Goal: Transaction & Acquisition: Purchase product/service

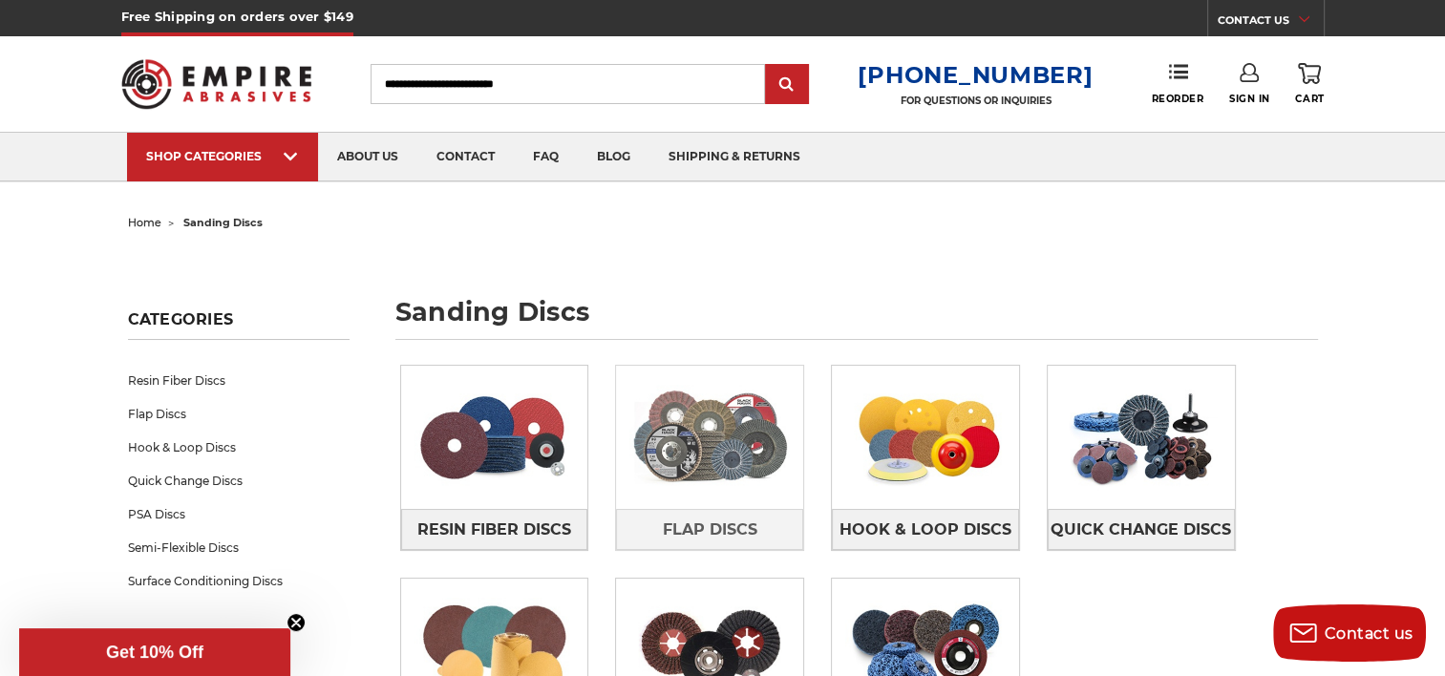
click at [708, 477] on img at bounding box center [709, 437] width 187 height 132
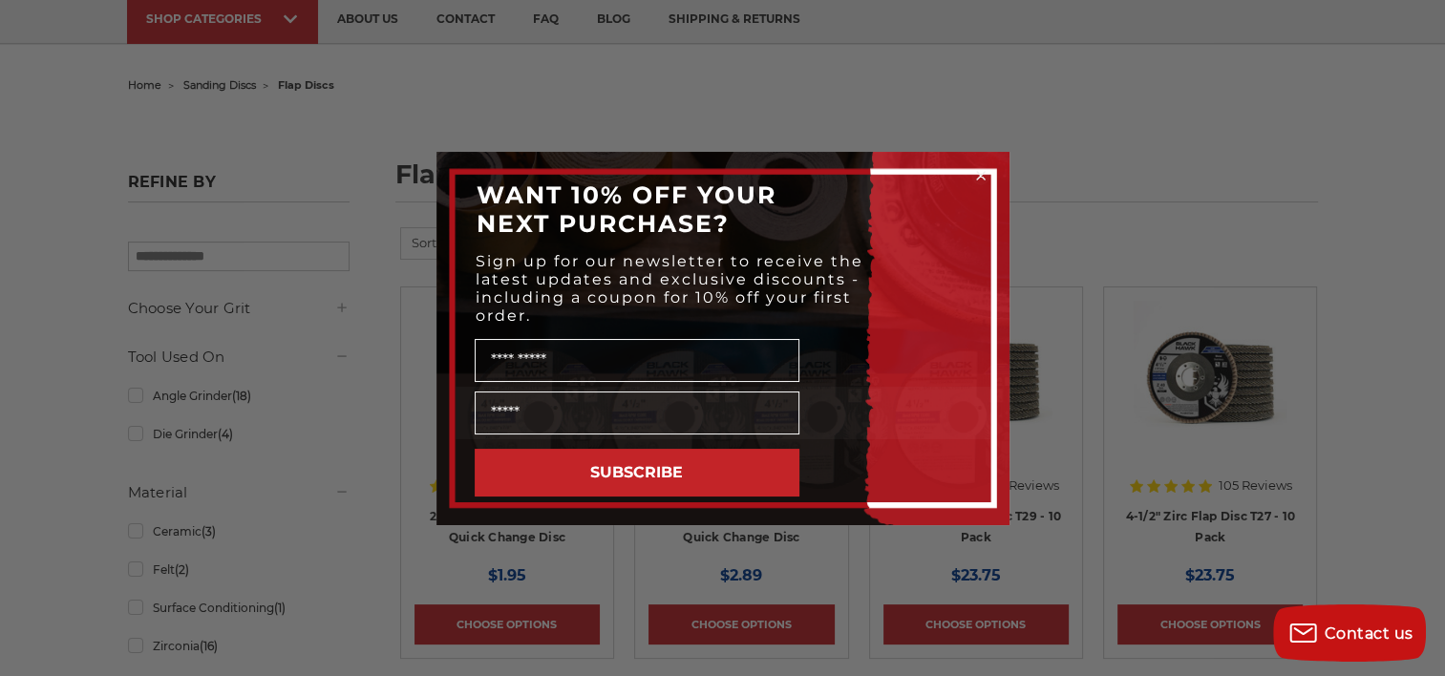
scroll to position [126, 0]
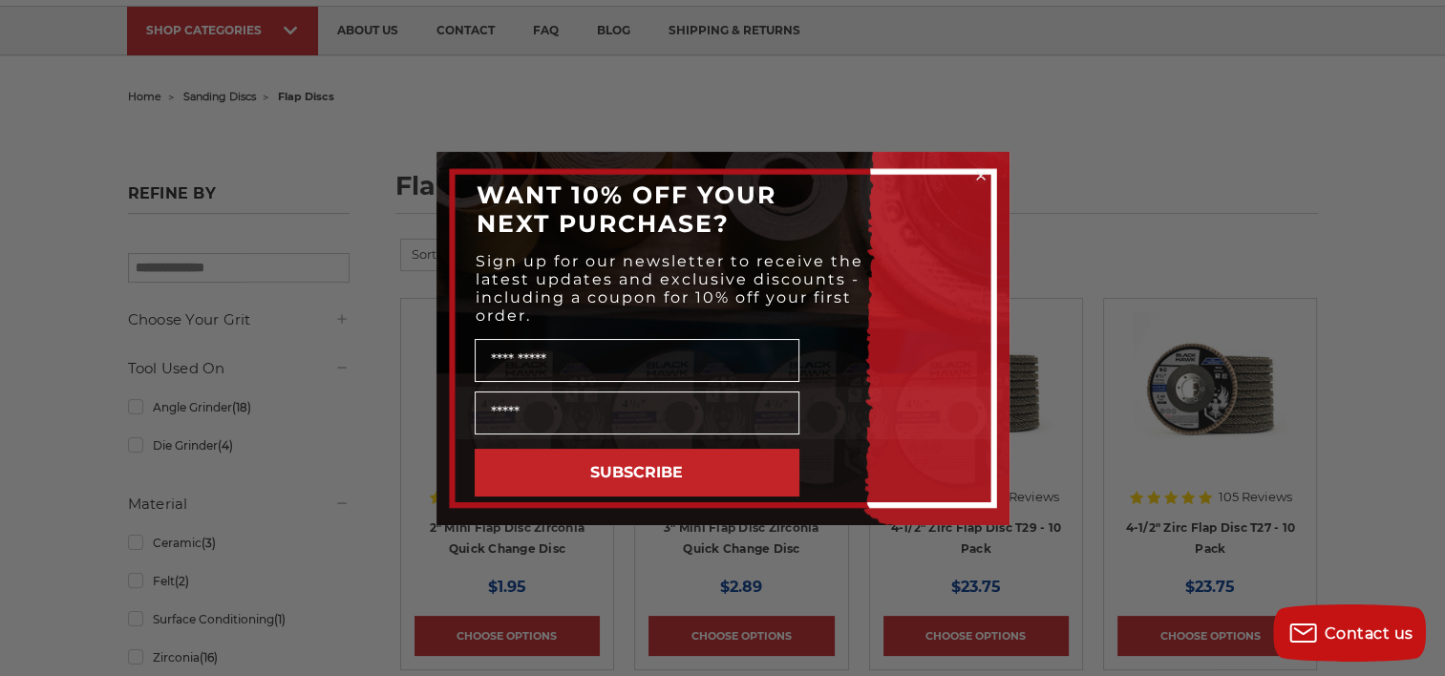
click at [982, 176] on circle "Close dialog" at bounding box center [980, 175] width 18 height 18
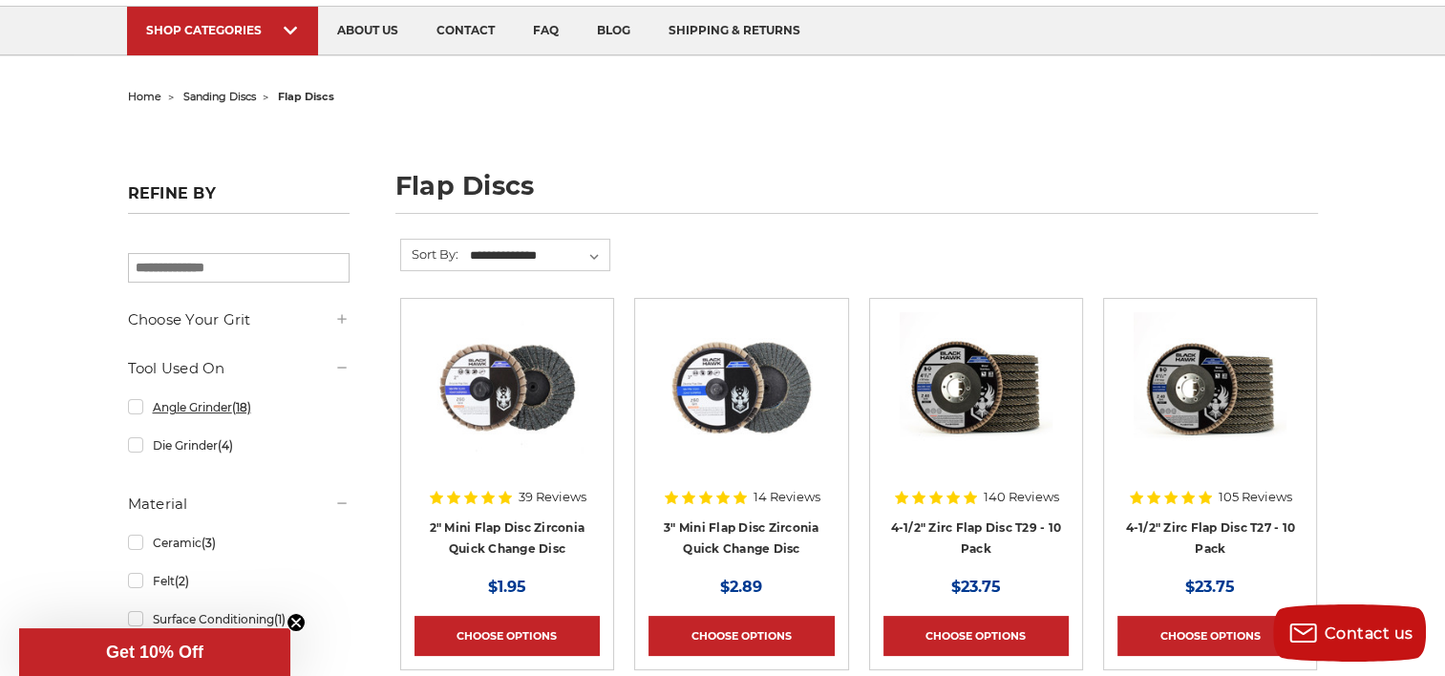
click at [168, 398] on link "Angle Grinder (18)" at bounding box center [239, 407] width 222 height 33
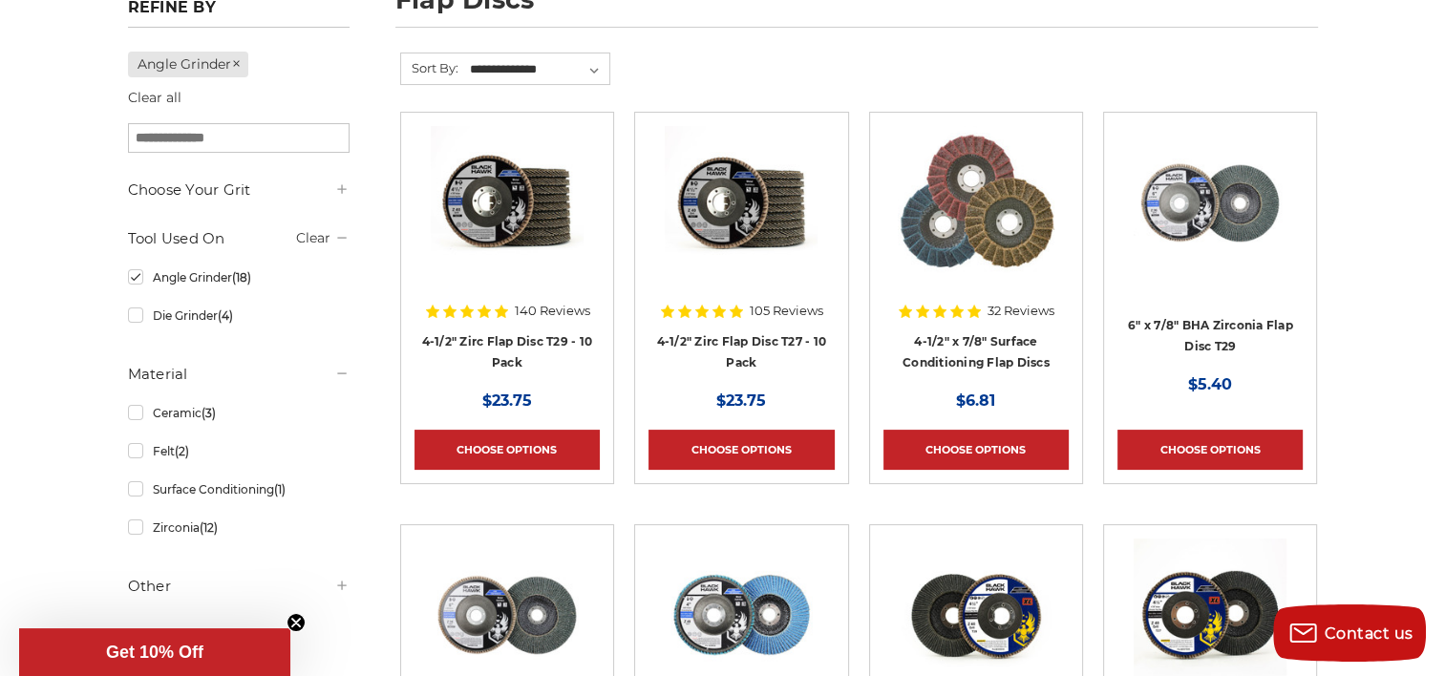
scroll to position [290, 0]
